Goal: Task Accomplishment & Management: Manage account settings

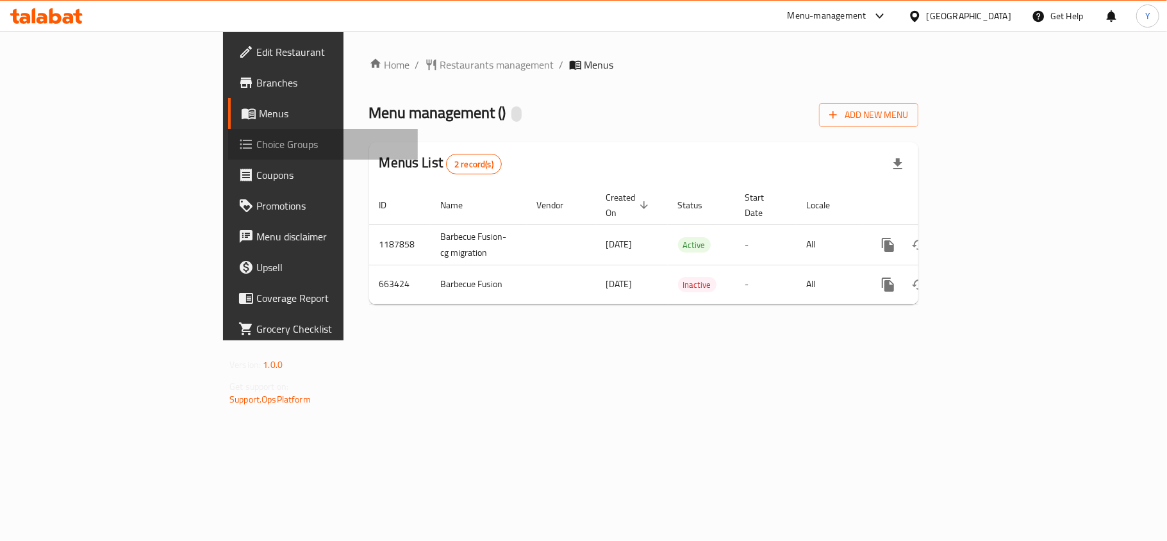
click at [256, 142] on span "Choice Groups" at bounding box center [331, 144] width 151 height 15
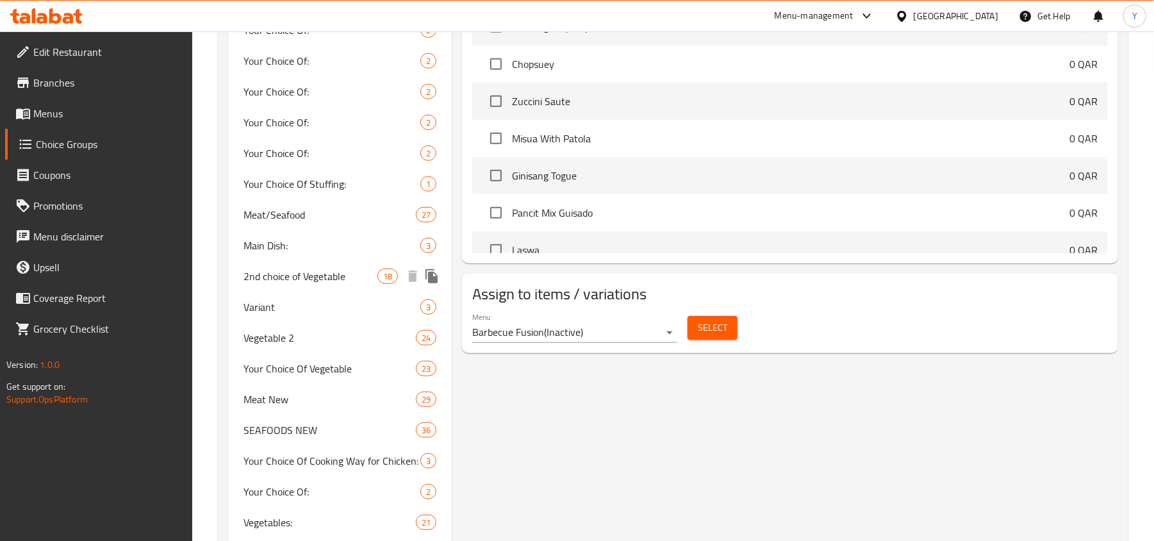
scroll to position [647, 0]
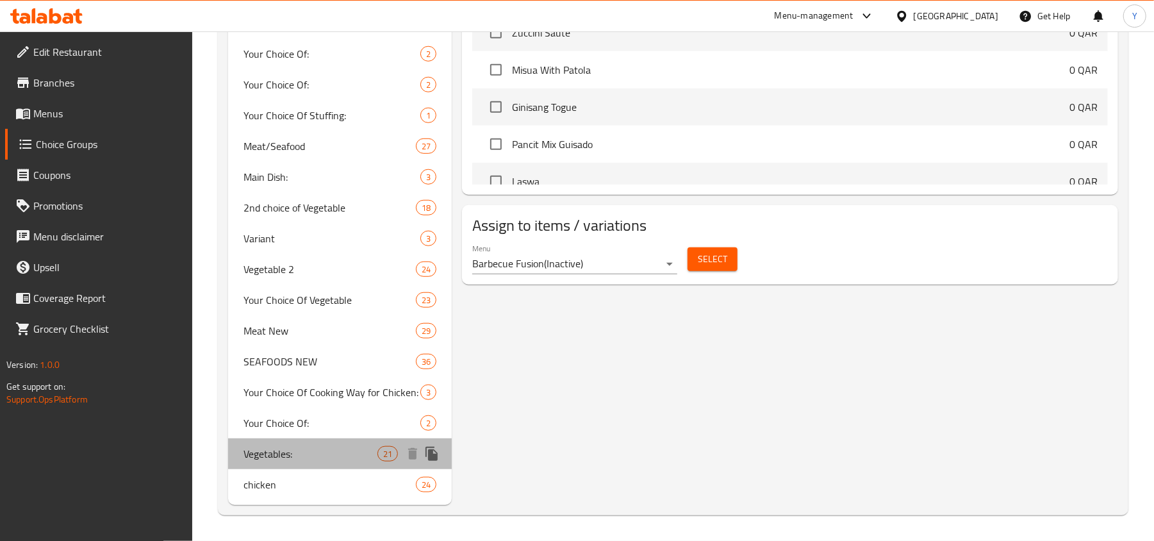
click at [279, 456] on span "Vegetables:" at bounding box center [311, 453] width 134 height 15
type input "Vegetables:"
type input "خضروات:"
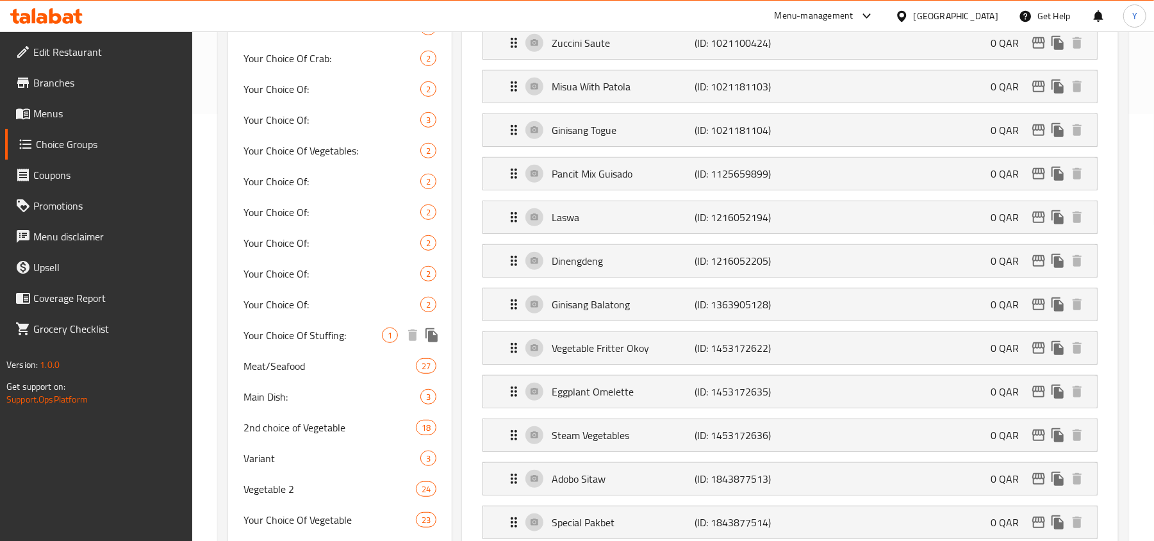
scroll to position [598, 0]
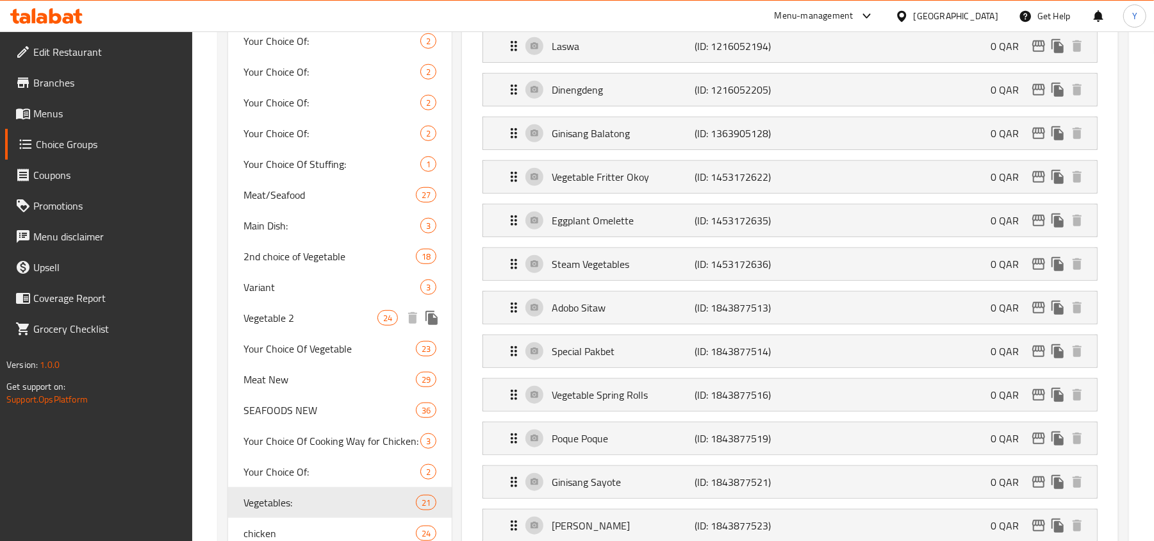
click at [335, 321] on span "Vegetable 2" at bounding box center [311, 317] width 134 height 15
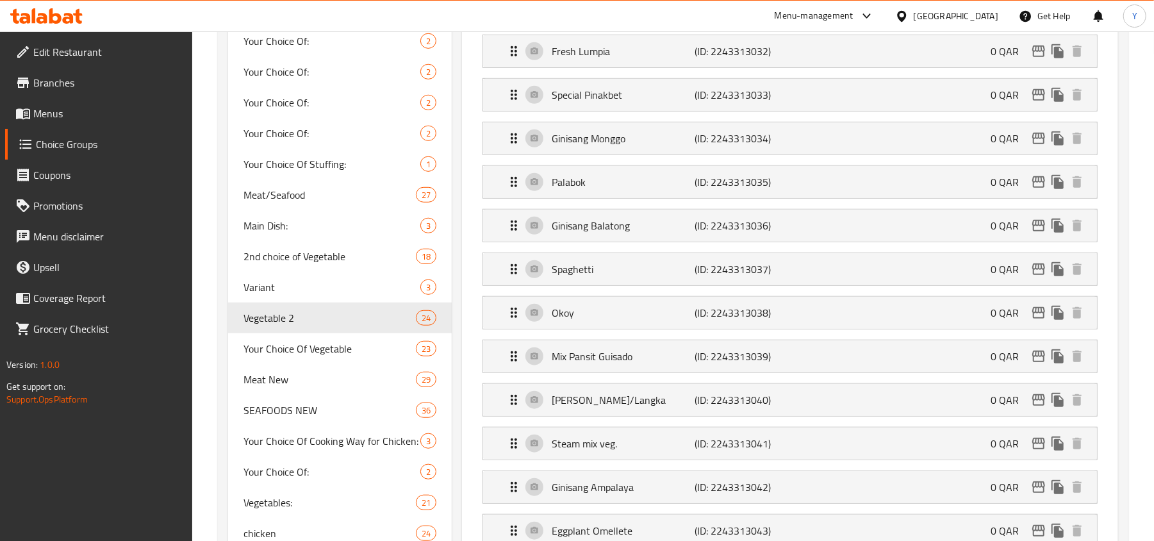
type input "Vegetable 2"
type input "خضار 2"
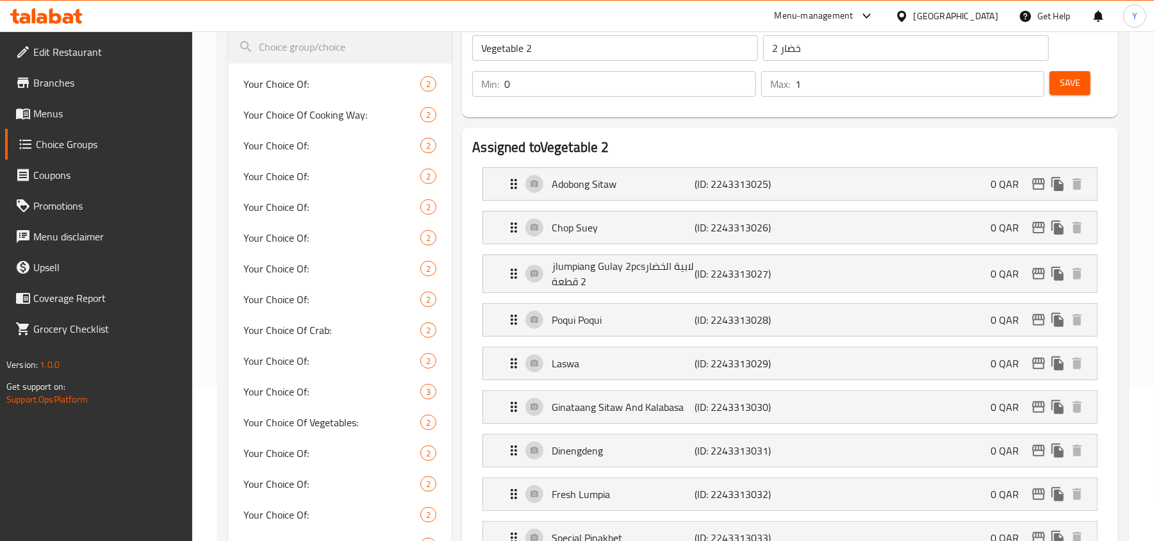
scroll to position [0, 0]
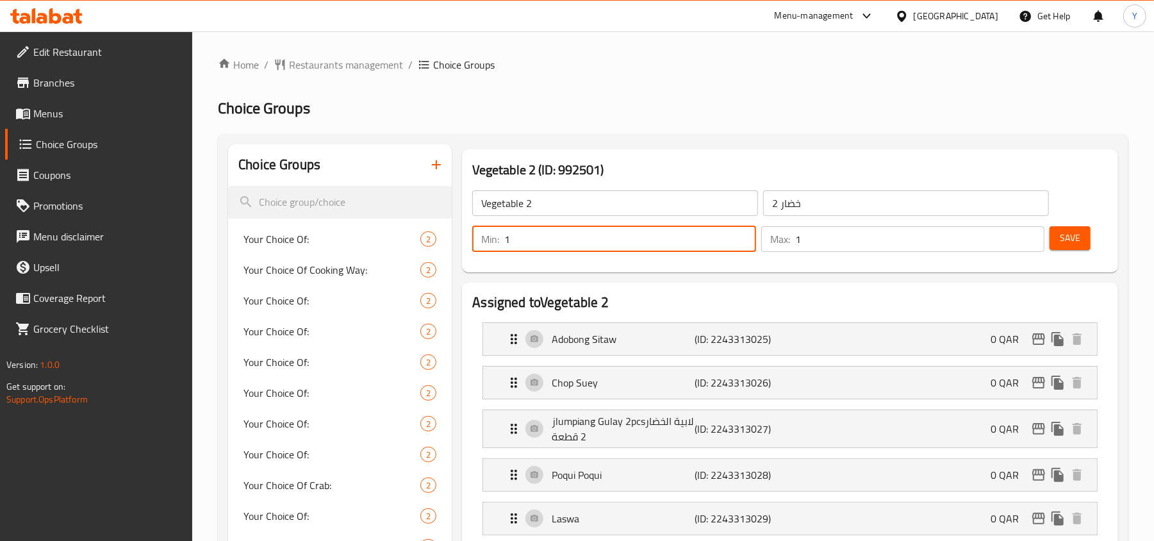
type input "1"
click at [737, 234] on input "1" at bounding box center [629, 239] width 251 height 26
click at [1075, 241] on span "Save" at bounding box center [1070, 238] width 21 height 16
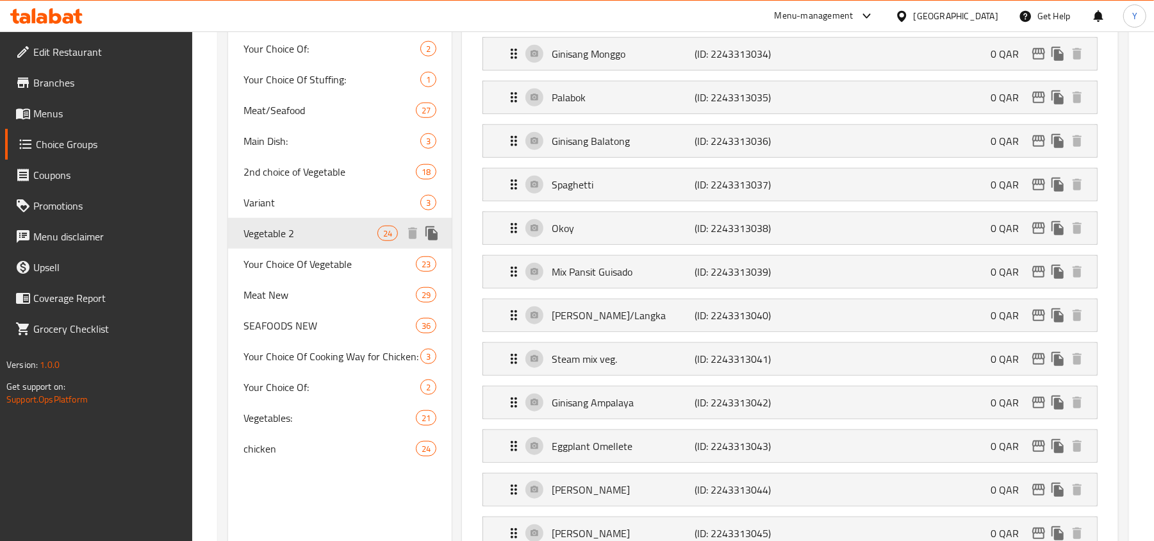
scroll to position [683, 0]
drag, startPoint x: 331, startPoint y: 317, endPoint x: 413, endPoint y: 305, distance: 82.2
click at [331, 317] on span "SEAFOODS NEW" at bounding box center [311, 324] width 134 height 15
type input "SEAFOODS NEW"
type input "المأكولات البحرية الجديدة"
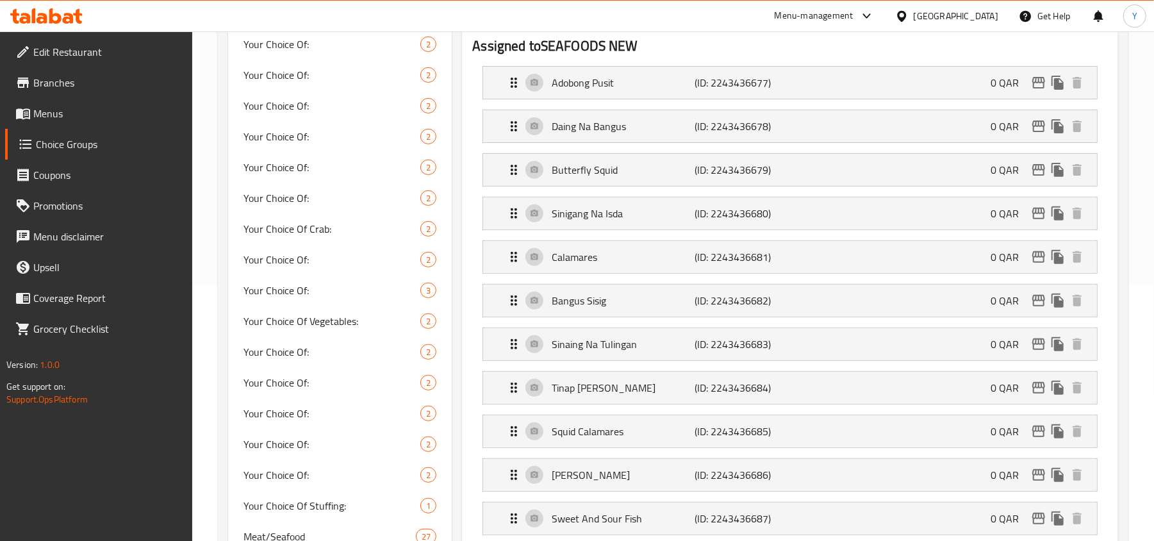
scroll to position [0, 0]
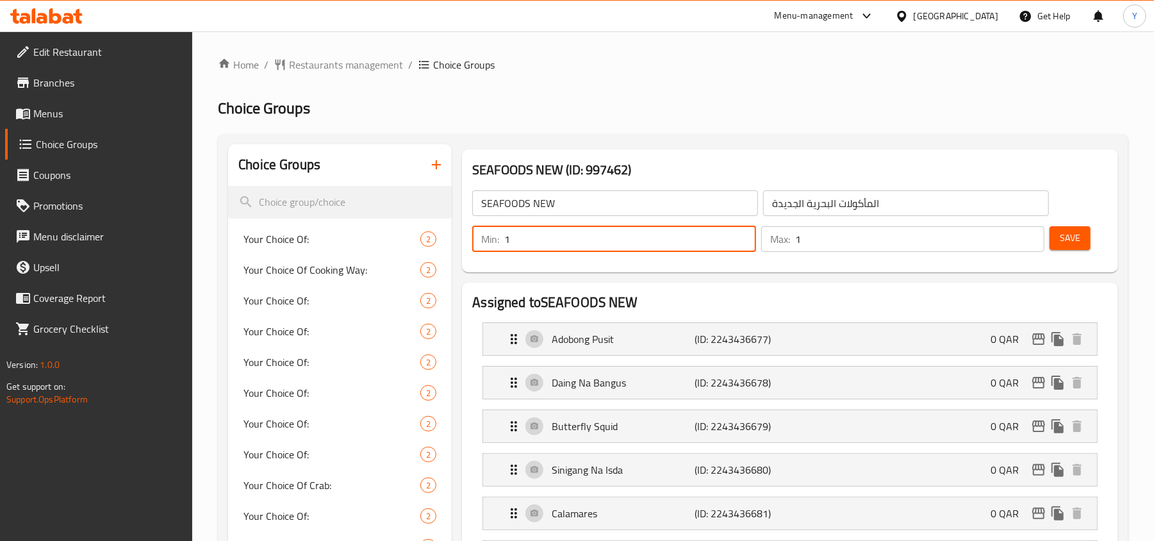
type input "1"
click at [740, 232] on input "1" at bounding box center [629, 239] width 251 height 26
click at [1070, 244] on span "Save" at bounding box center [1070, 238] width 21 height 16
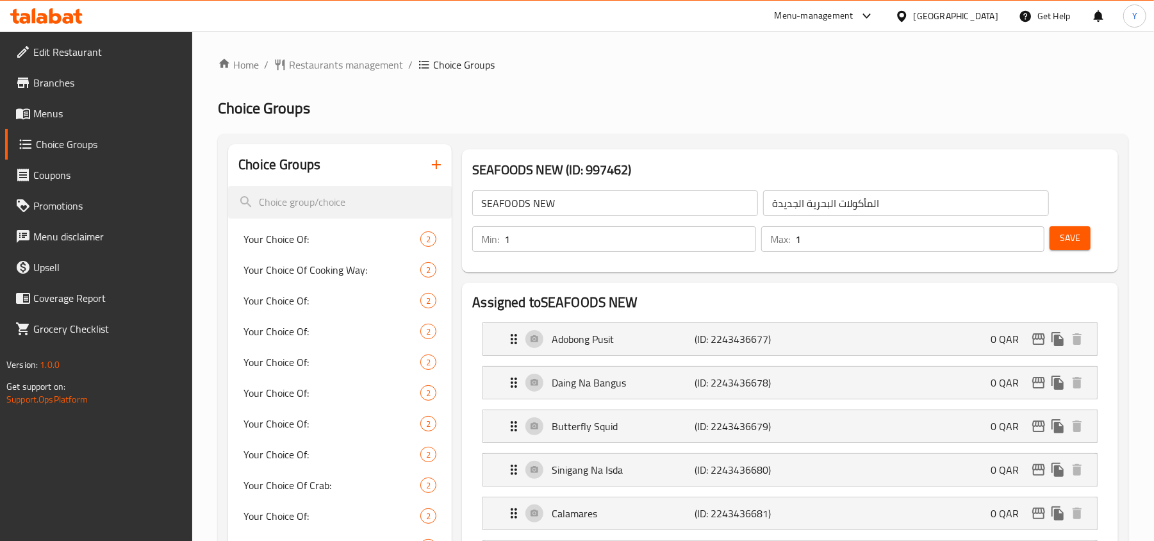
click at [914, 9] on div at bounding box center [904, 16] width 19 height 14
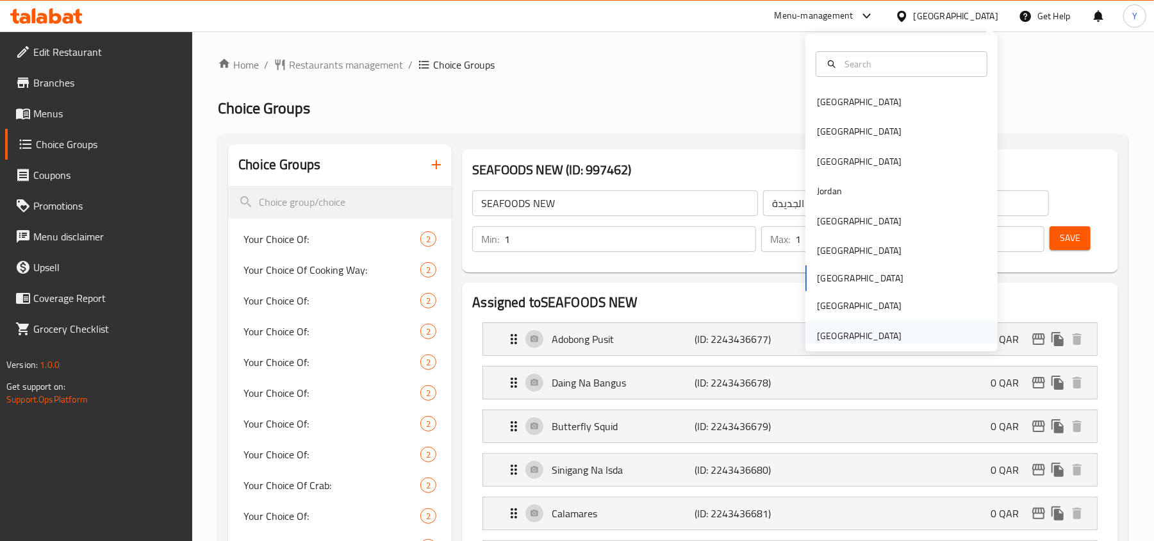
click at [867, 336] on div "[GEOGRAPHIC_DATA]" at bounding box center [859, 336] width 85 height 14
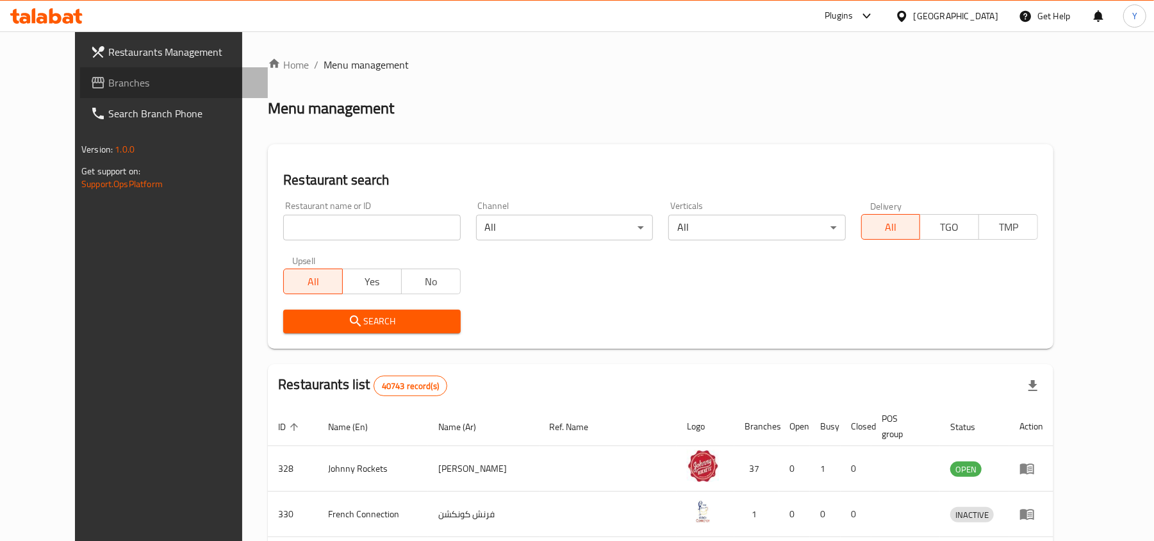
click at [108, 78] on span "Branches" at bounding box center [182, 82] width 149 height 15
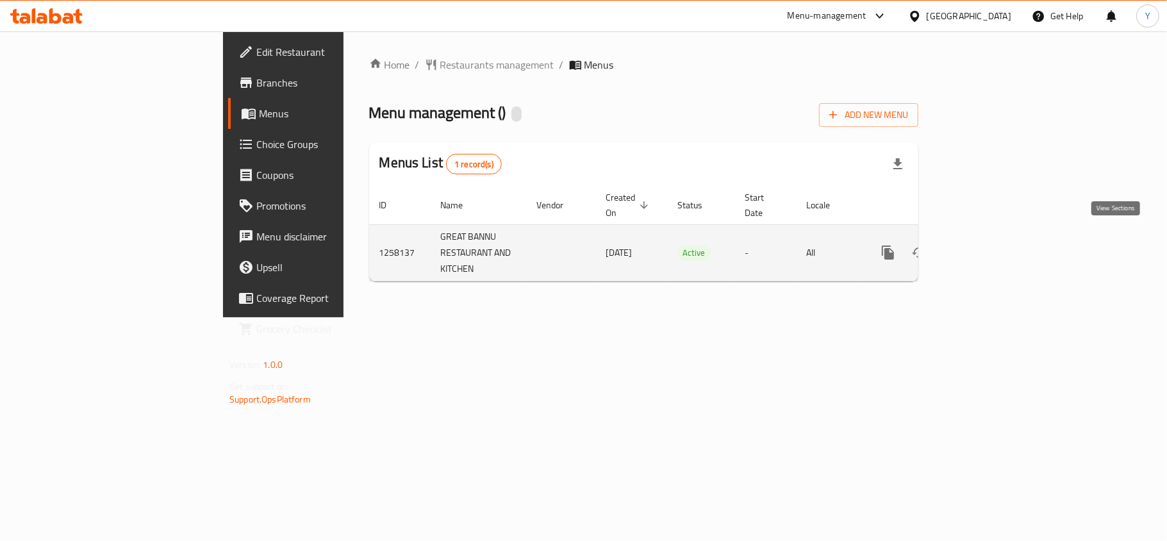
click at [988, 245] on icon "enhanced table" at bounding box center [980, 252] width 15 height 15
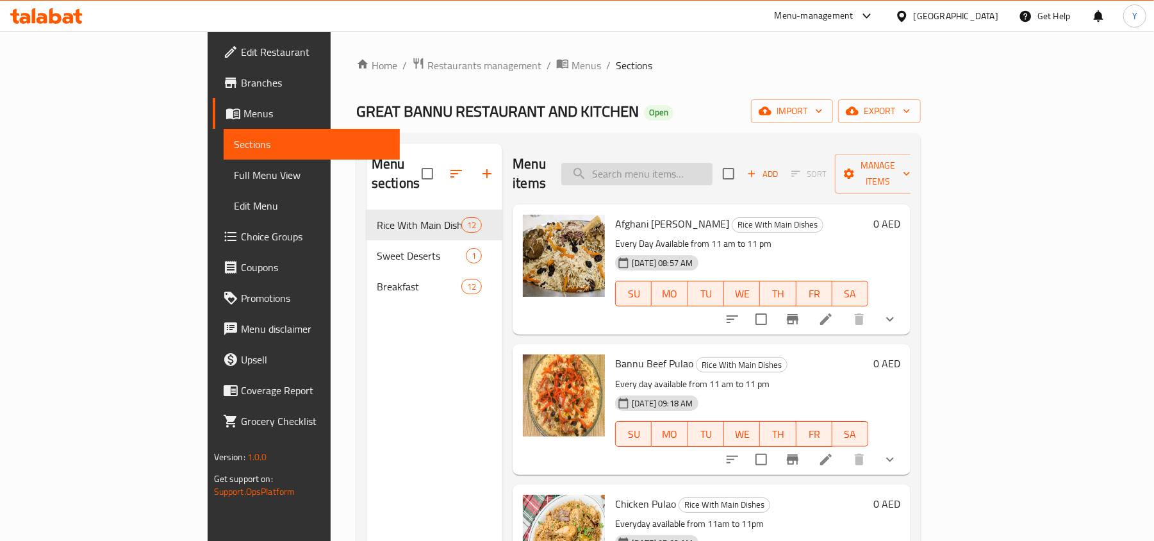
click at [688, 165] on input "search" at bounding box center [636, 174] width 151 height 22
paste input "[DEMOGRAPHIC_DATA]"
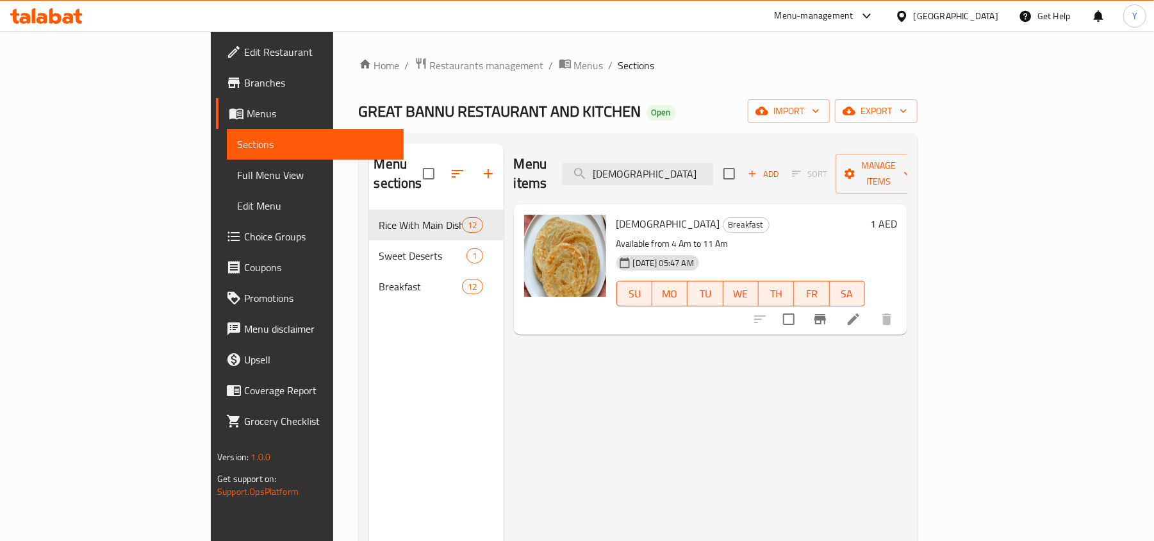
type input "[DEMOGRAPHIC_DATA]"
click at [872, 308] on li at bounding box center [854, 319] width 36 height 23
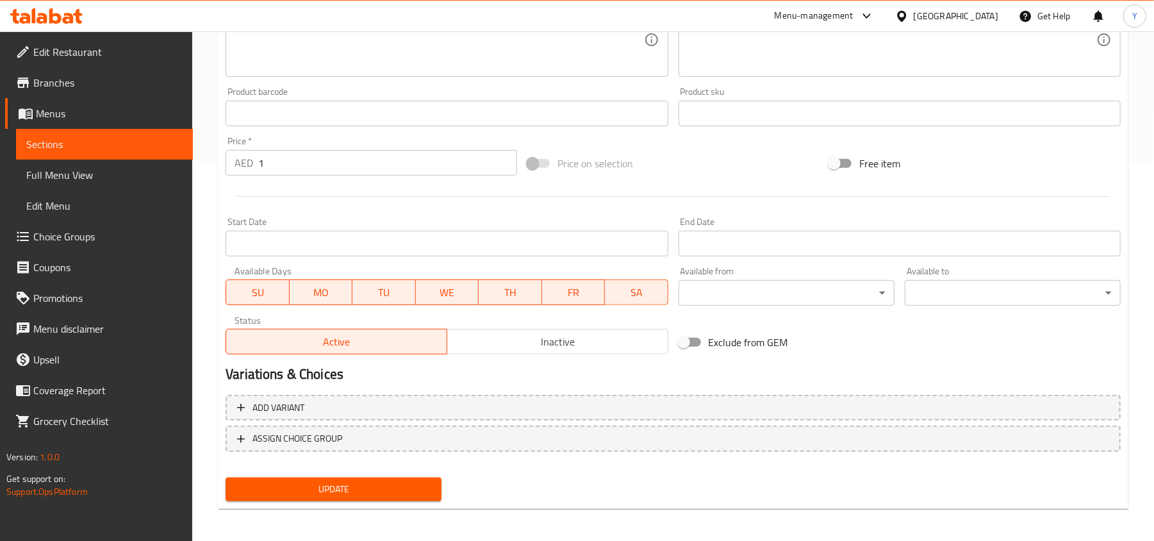
scroll to position [383, 0]
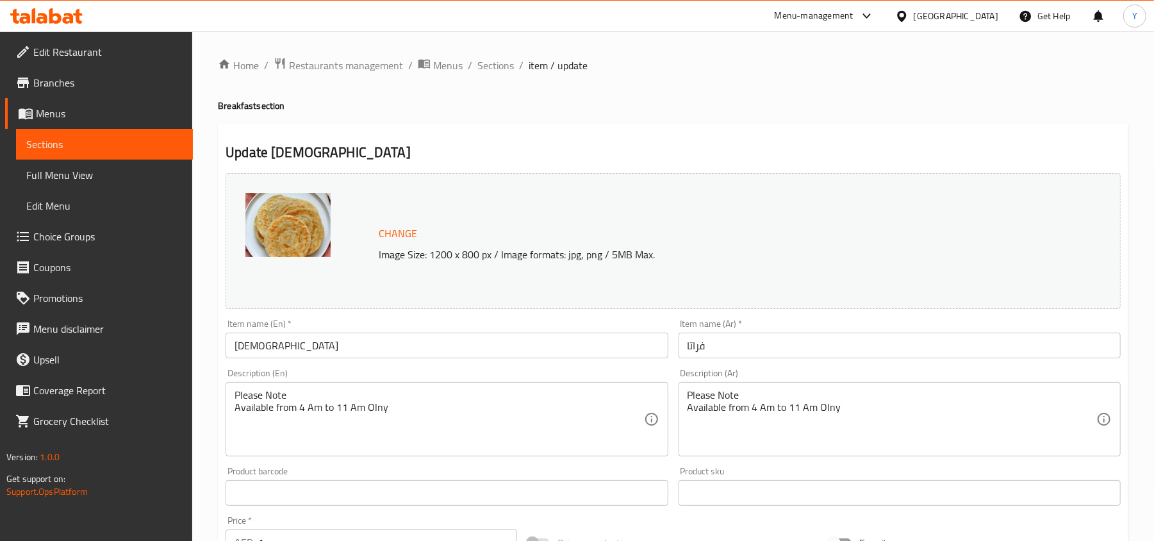
scroll to position [342, 0]
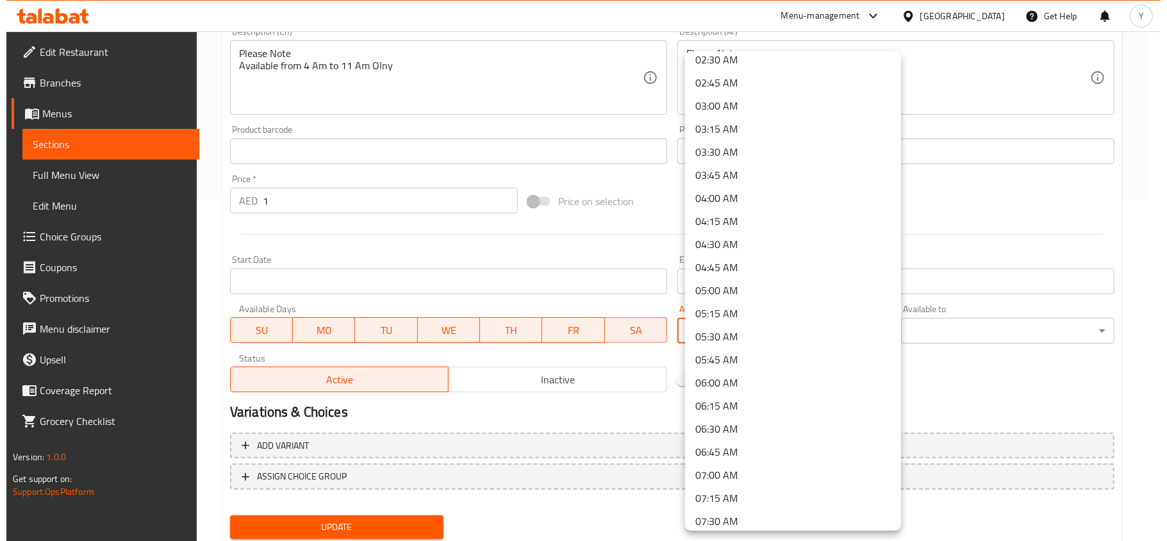
scroll to position [256, 0]
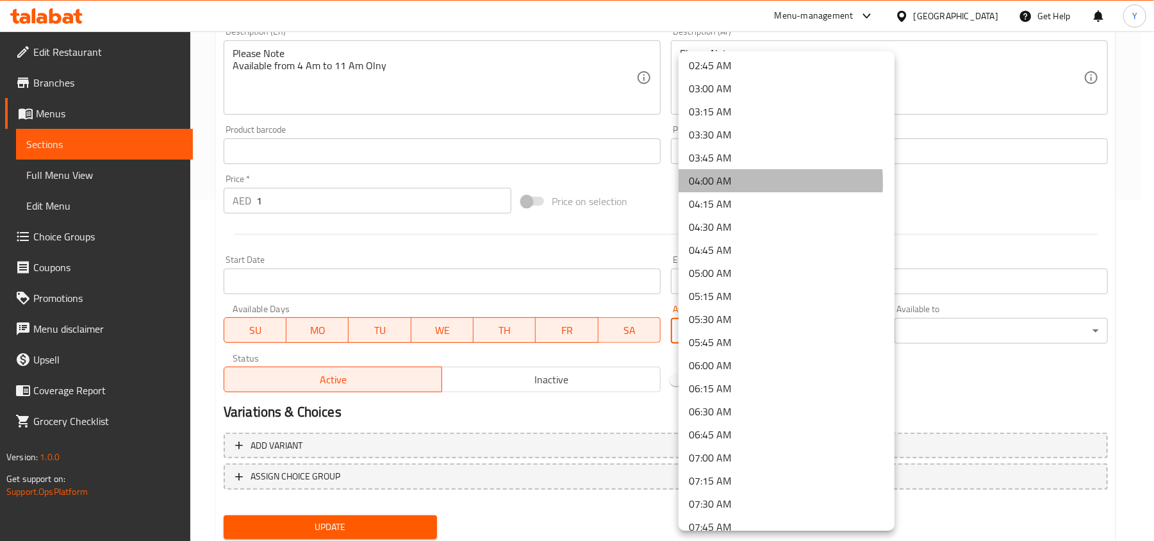
click at [713, 183] on li "04:00 AM" at bounding box center [787, 180] width 216 height 23
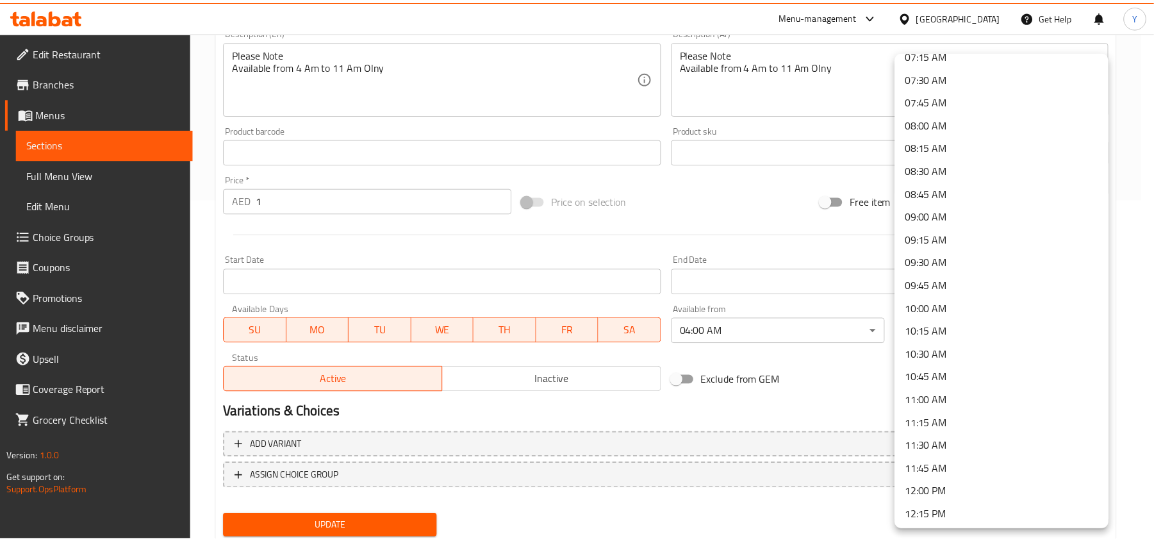
scroll to position [683, 0]
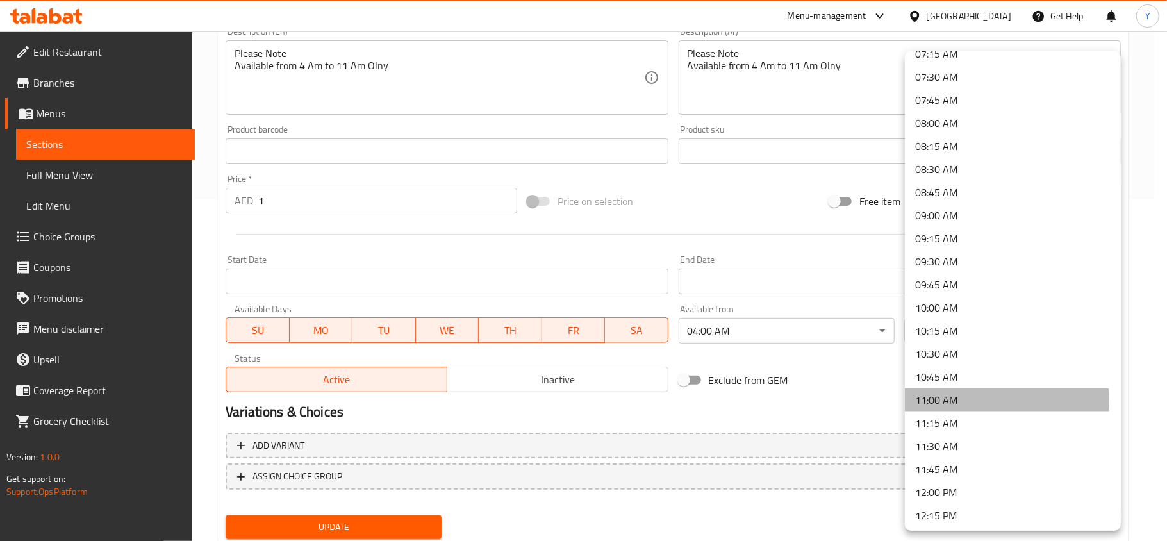
click at [954, 401] on li "11:00 AM" at bounding box center [1013, 399] width 216 height 23
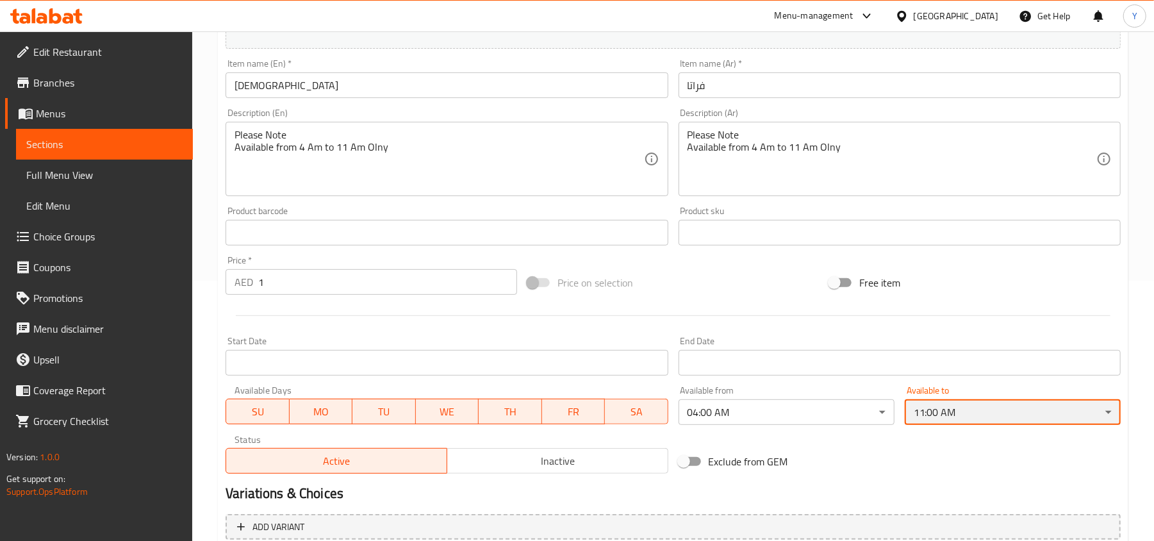
scroll to position [170, 0]
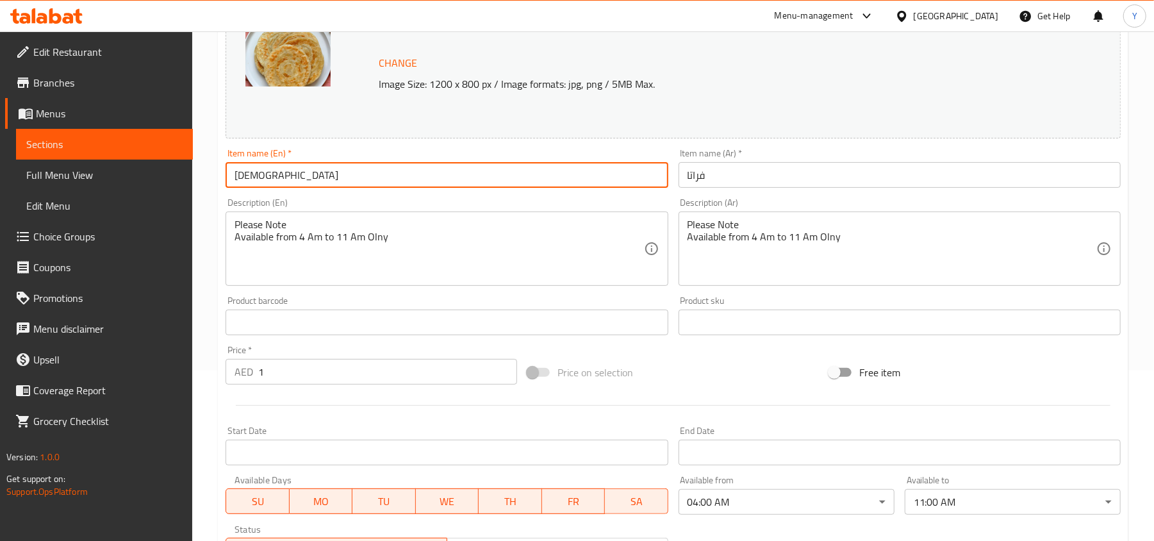
click at [265, 177] on input "[DEMOGRAPHIC_DATA]" at bounding box center [447, 175] width 442 height 26
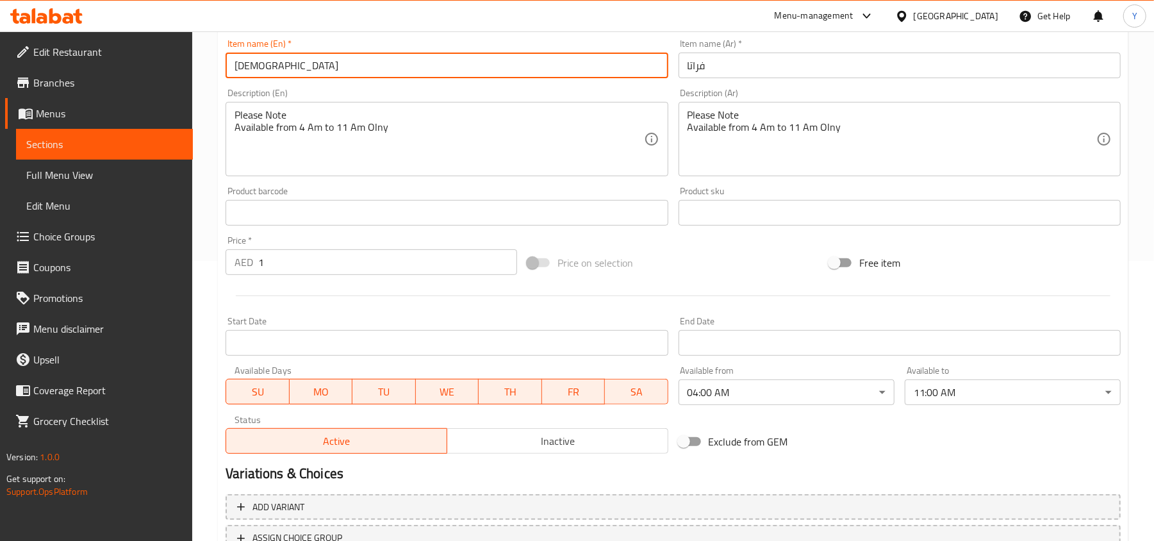
scroll to position [383, 0]
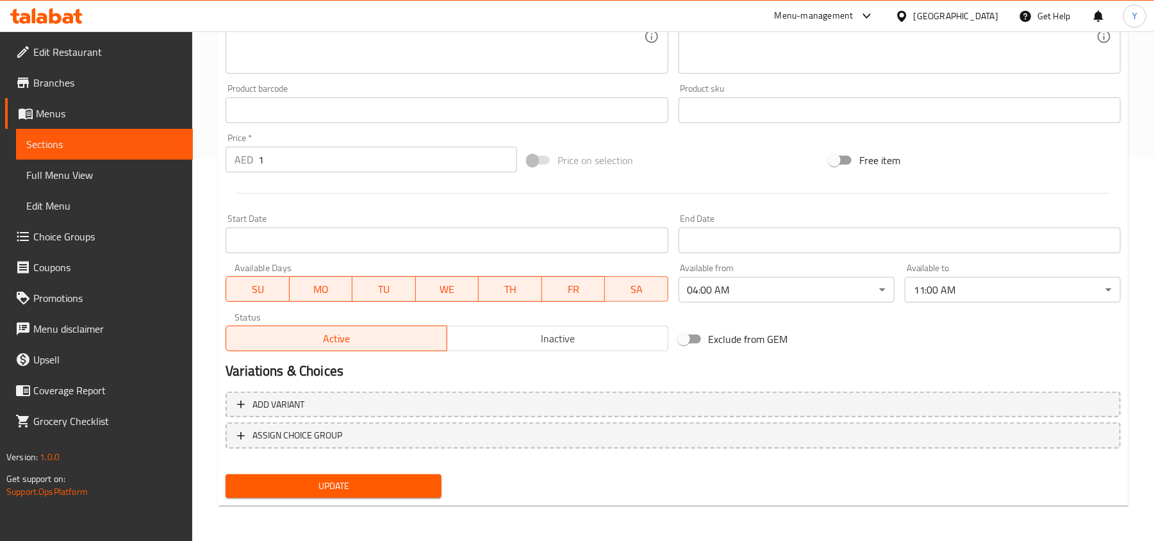
click at [336, 483] on span "Update" at bounding box center [333, 486] width 195 height 16
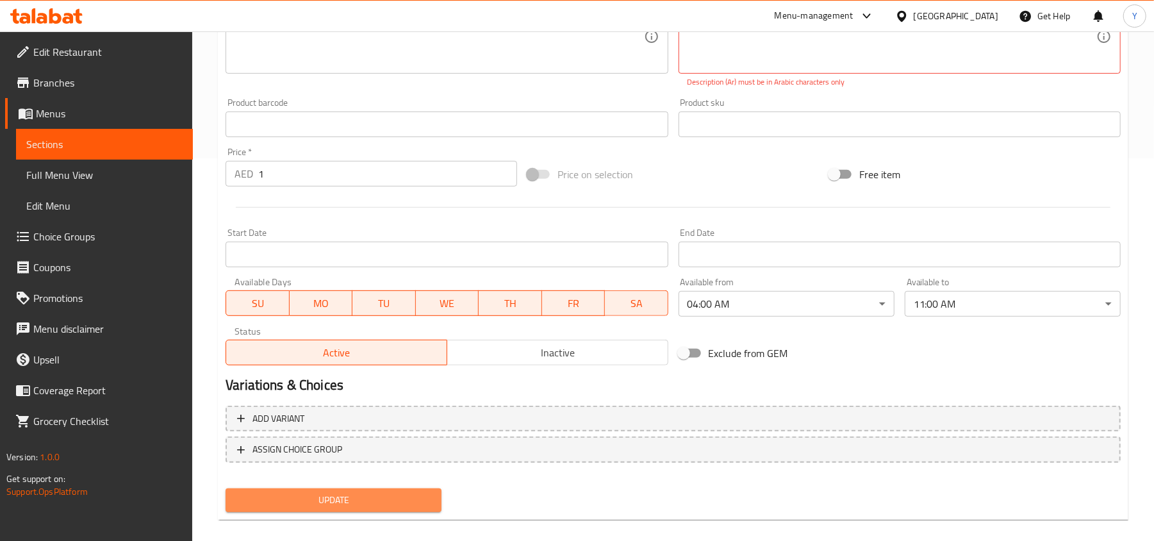
click at [326, 493] on span "Update" at bounding box center [333, 500] width 195 height 16
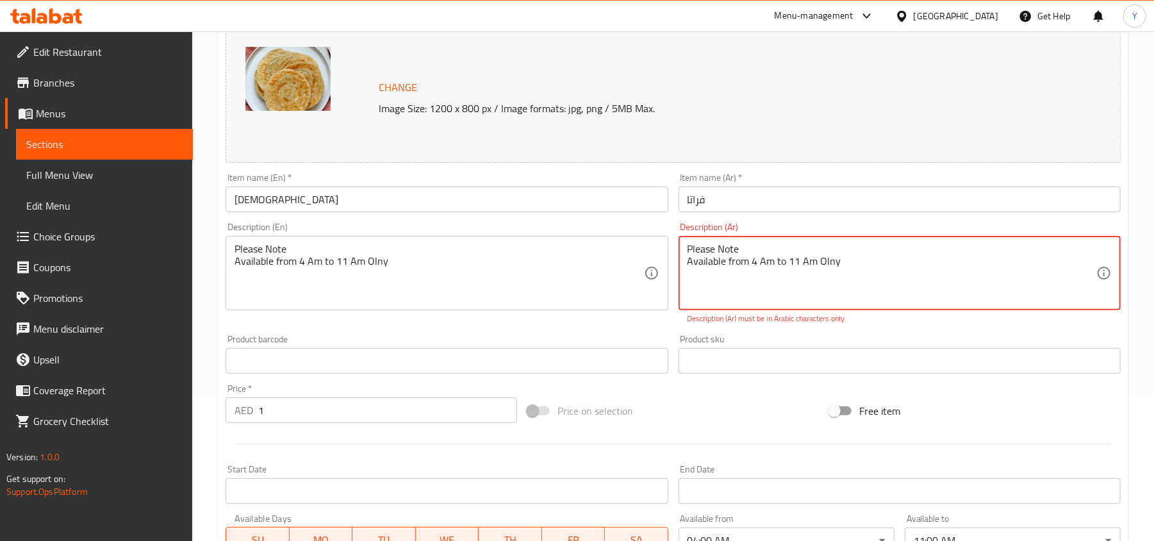
scroll to position [126, 0]
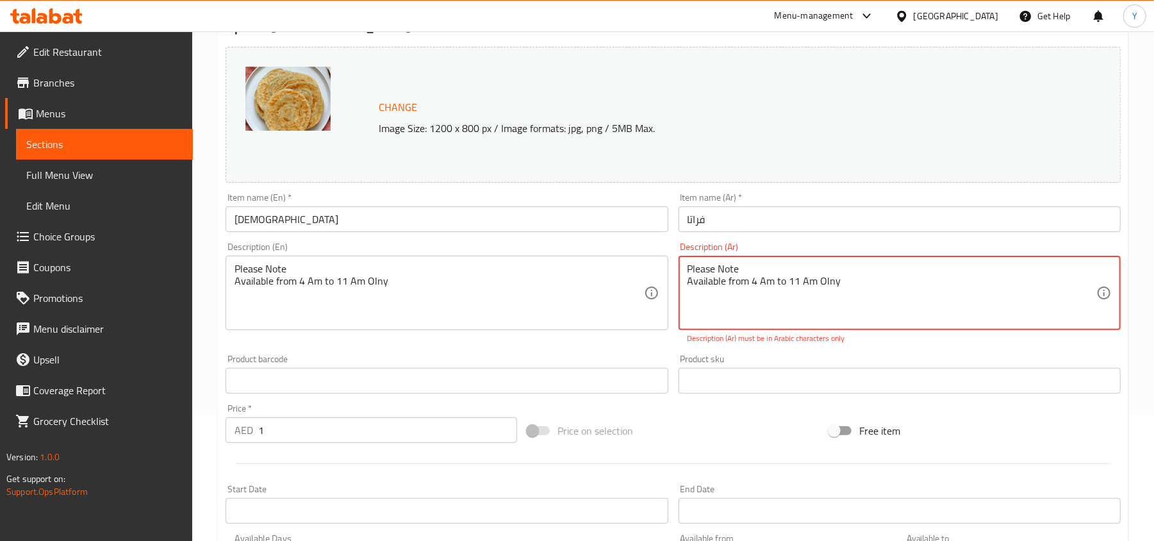
click at [716, 276] on textarea "Please Note Available from 4 Am to 11 Am Olny" at bounding box center [892, 293] width 409 height 61
click at [692, 272] on textarea "Please Note Available from 4 Am to 11 Am Olny" at bounding box center [892, 293] width 409 height 61
drag, startPoint x: 688, startPoint y: 267, endPoint x: 844, endPoint y: 278, distance: 156.8
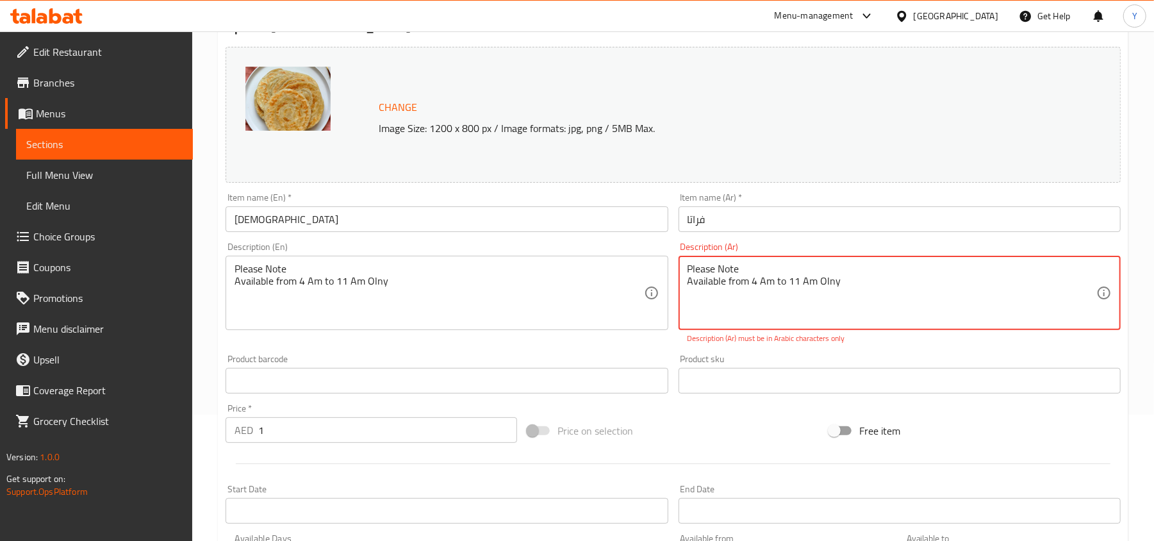
click at [844, 278] on textarea "Please Note Available from 4 Am to 11 Am Olny" at bounding box center [892, 293] width 409 height 61
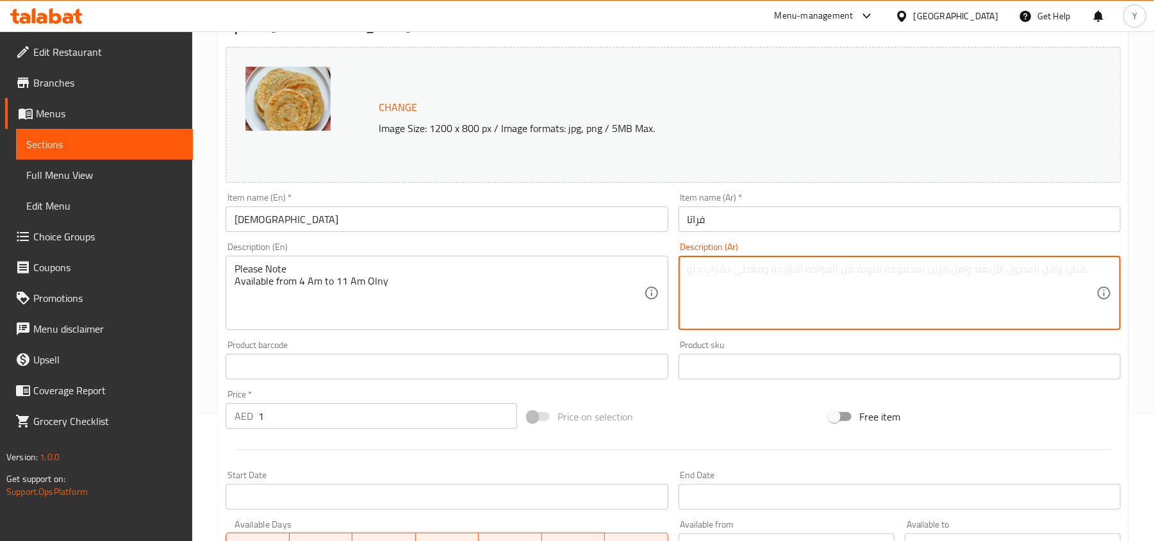
paste textarea "يرجى الملاحظة متاح من الساعة 4 صباحًا حتى 11 صباحًا في أولني"
click at [725, 294] on textarea "يرجى الملاحظة متاح من الساعة 4 صباحًا حتى 11 صباحًا في أولني" at bounding box center [892, 293] width 409 height 61
click at [905, 280] on textarea "يرجى الملاحظة متاح من الساعة 4 صباحًا حتى 11 صباحًا في أولني" at bounding box center [892, 293] width 409 height 61
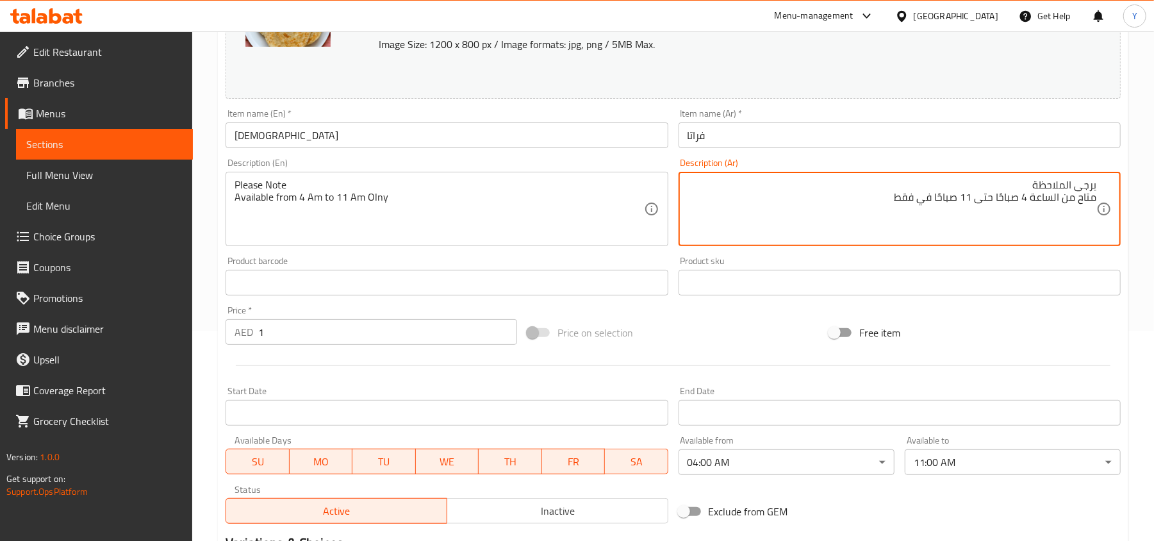
scroll to position [41, 0]
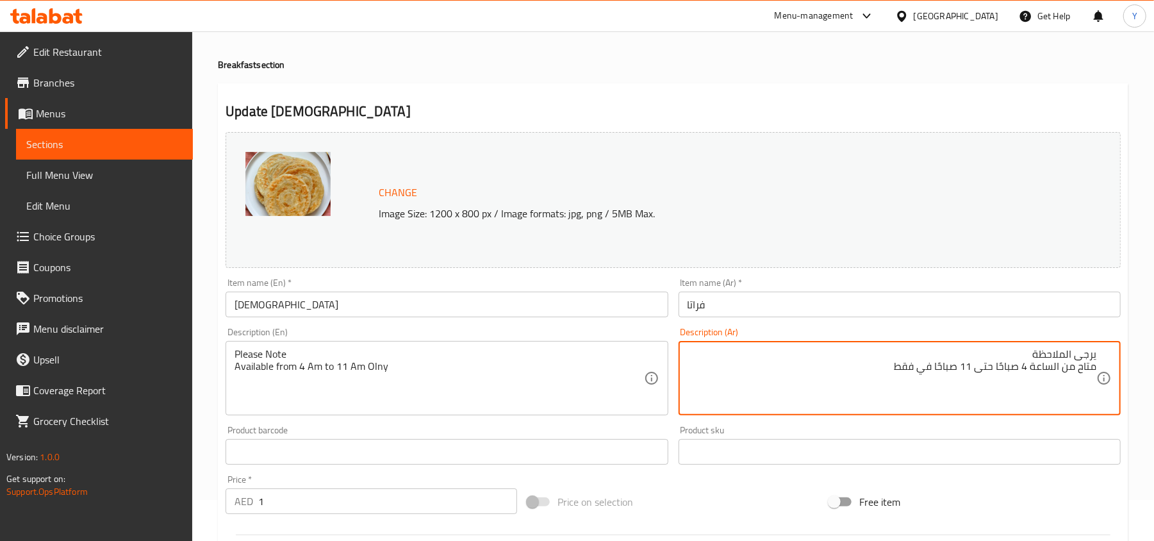
type textarea "يرجى الملاحظة متاح من الساعة 4 صباحًا حتى 11 صباحًا في فقط"
click at [331, 310] on input "[DEMOGRAPHIC_DATA]" at bounding box center [447, 305] width 442 height 26
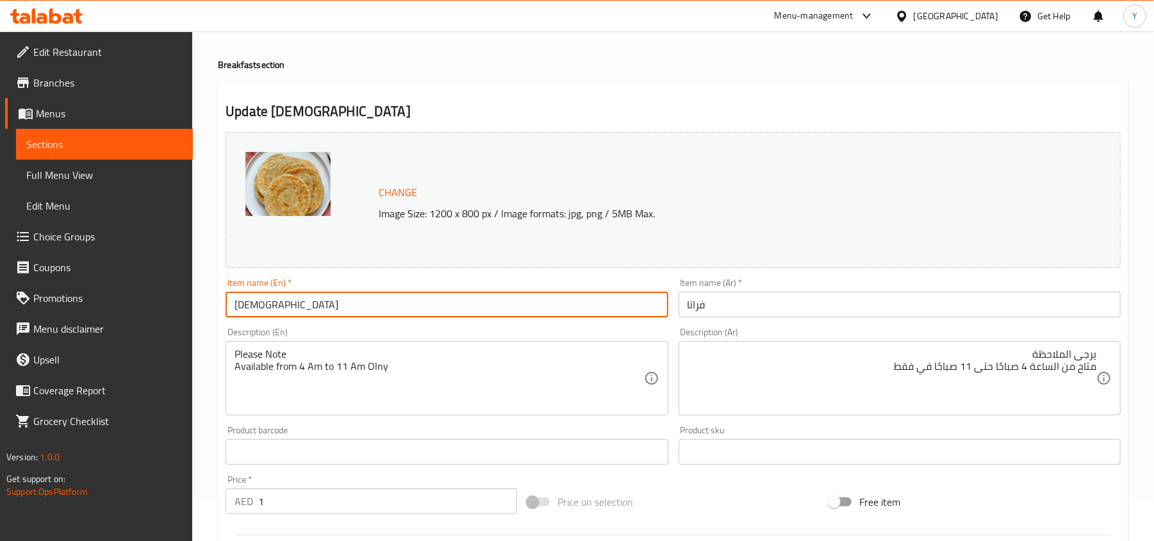
click at [331, 310] on input "[DEMOGRAPHIC_DATA]" at bounding box center [447, 305] width 442 height 26
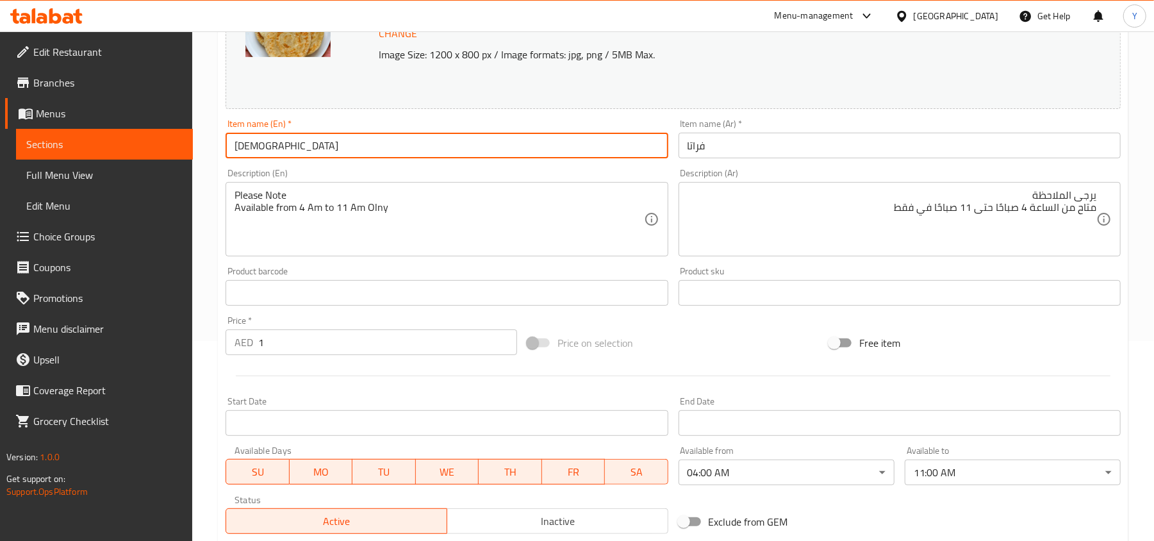
scroll to position [383, 0]
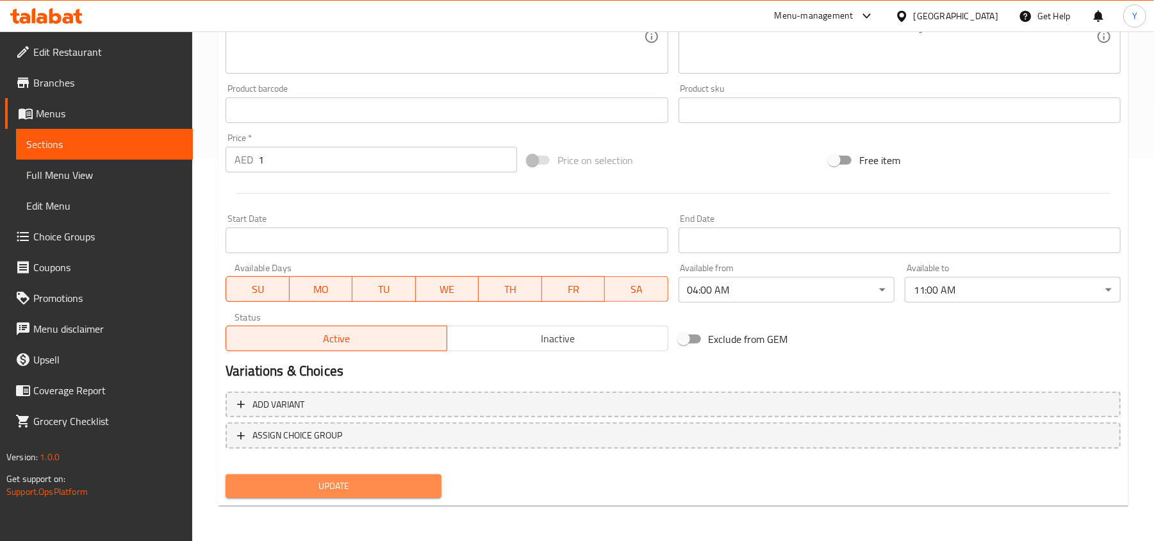
click at [395, 480] on span "Update" at bounding box center [333, 486] width 195 height 16
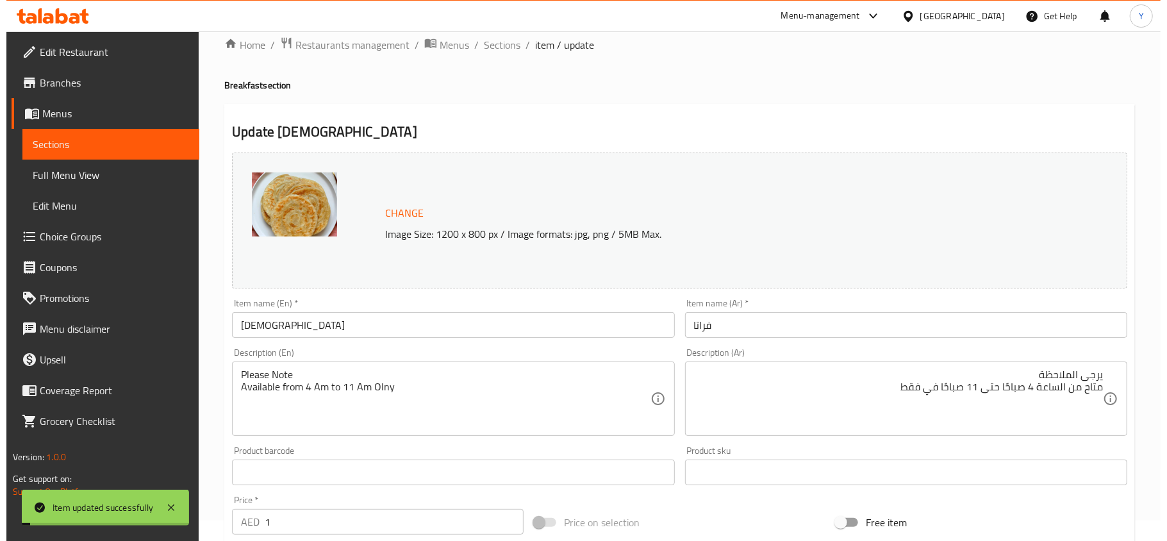
scroll to position [0, 0]
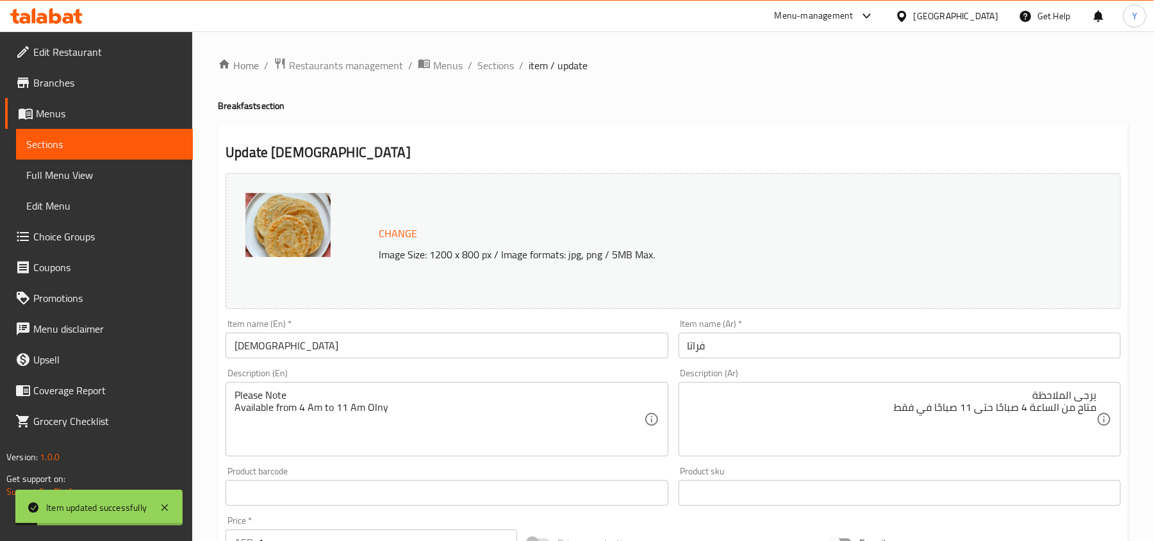
click at [95, 183] on link "Full Menu View" at bounding box center [104, 175] width 177 height 31
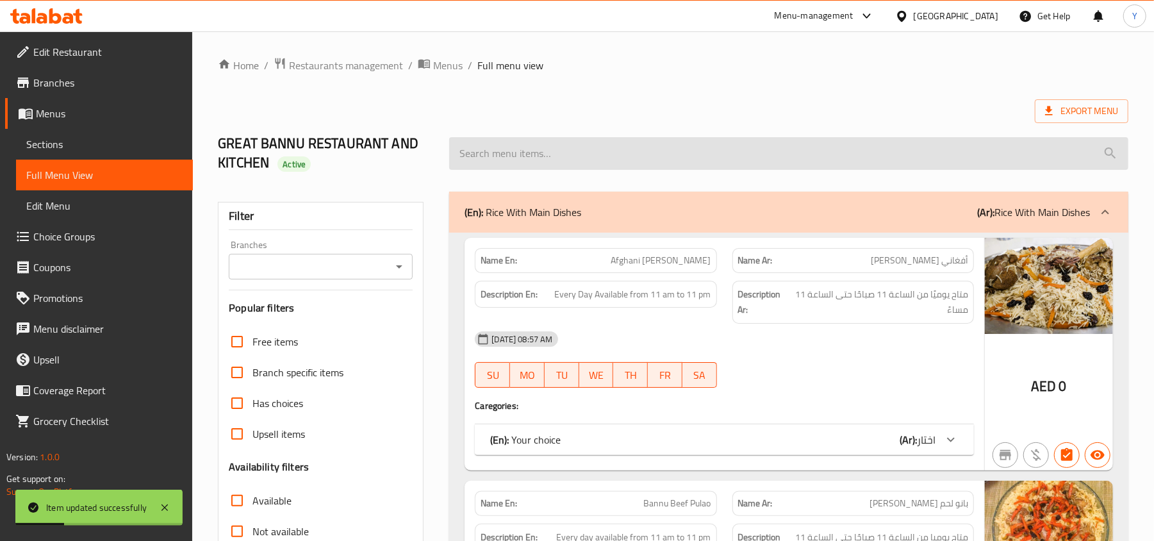
click at [542, 157] on input "search" at bounding box center [788, 153] width 679 height 33
paste input "[DEMOGRAPHIC_DATA]"
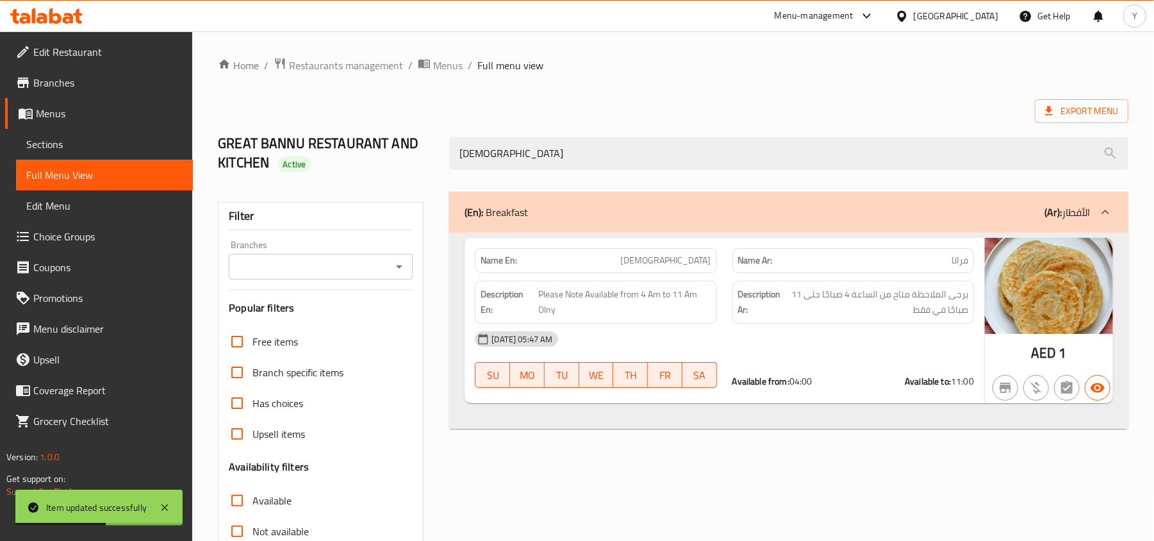
type input "[DEMOGRAPHIC_DATA]"
